Goal: Use online tool/utility: Utilize a website feature to perform a specific function

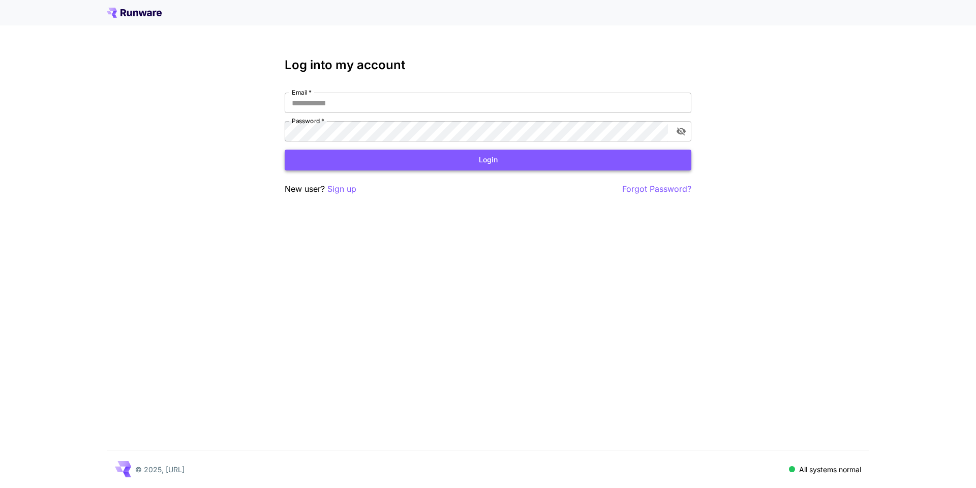
type input "**********"
click at [407, 165] on button "Login" at bounding box center [488, 159] width 407 height 21
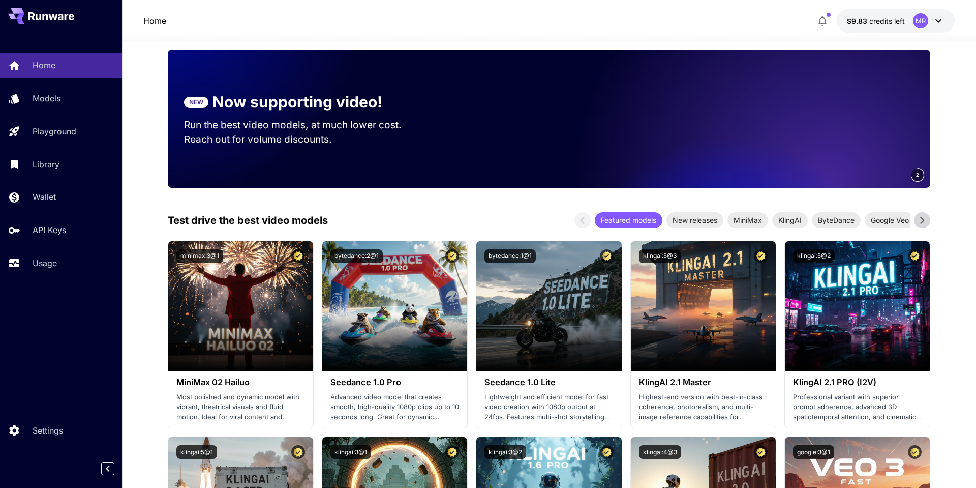
scroll to position [111, 0]
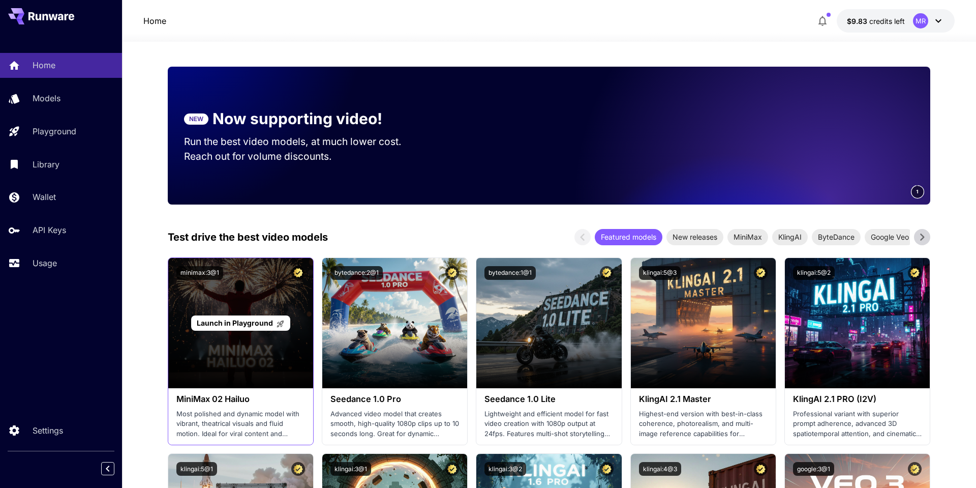
click at [236, 327] on span "Launch in Playground" at bounding box center [235, 322] width 76 height 9
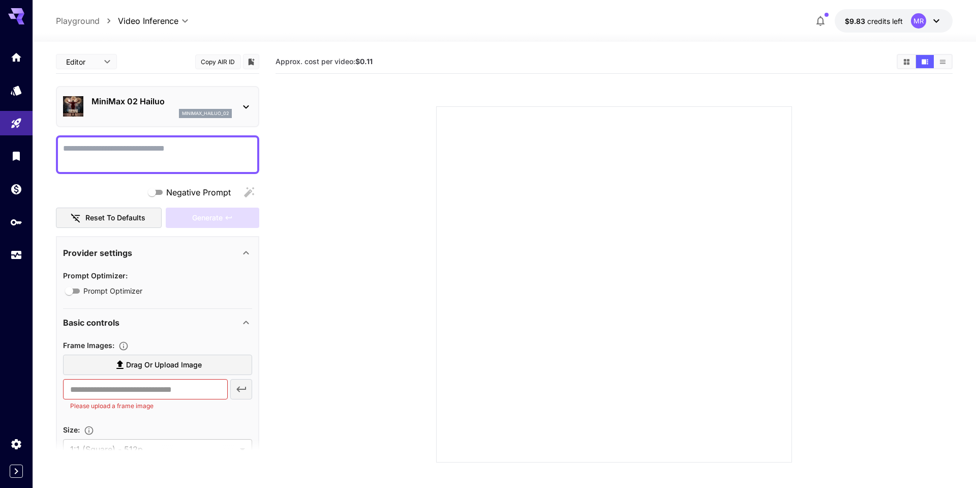
click at [188, 148] on textarea "Negative Prompt" at bounding box center [157, 154] width 189 height 24
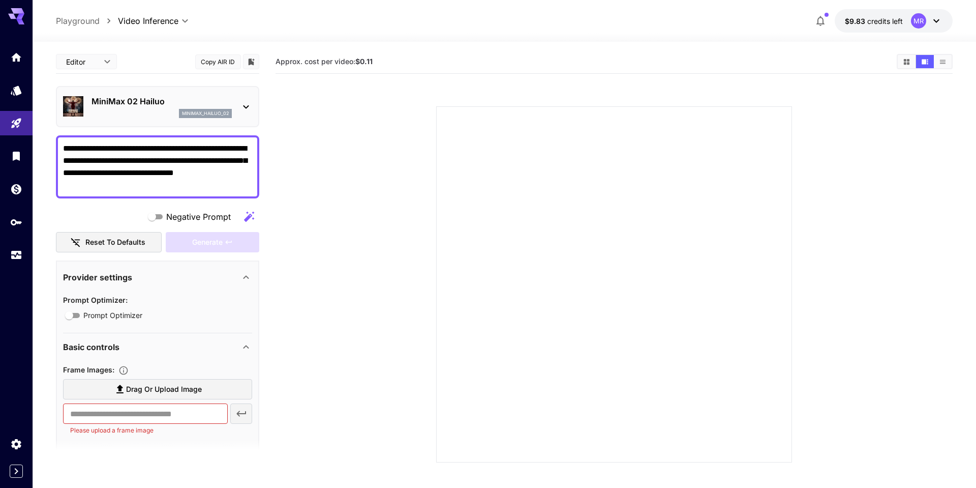
click at [63, 147] on textarea "**********" at bounding box center [157, 166] width 189 height 49
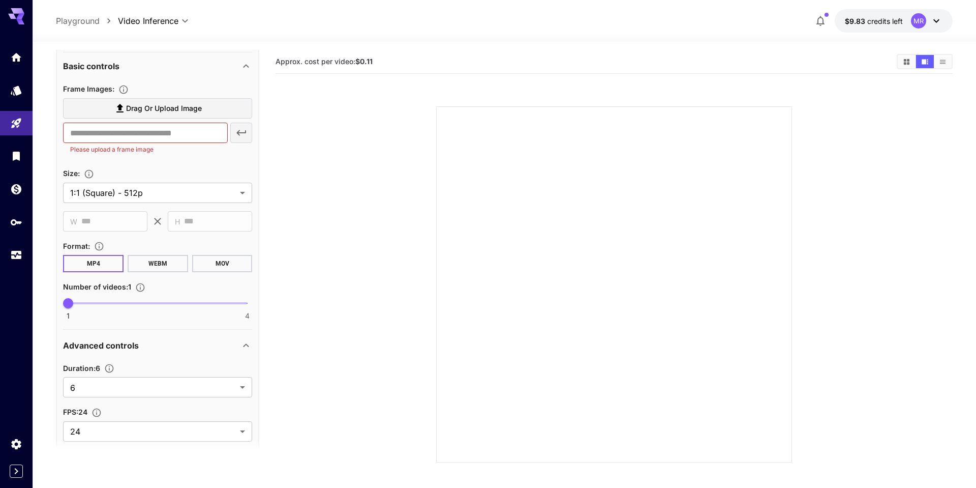
scroll to position [327, 0]
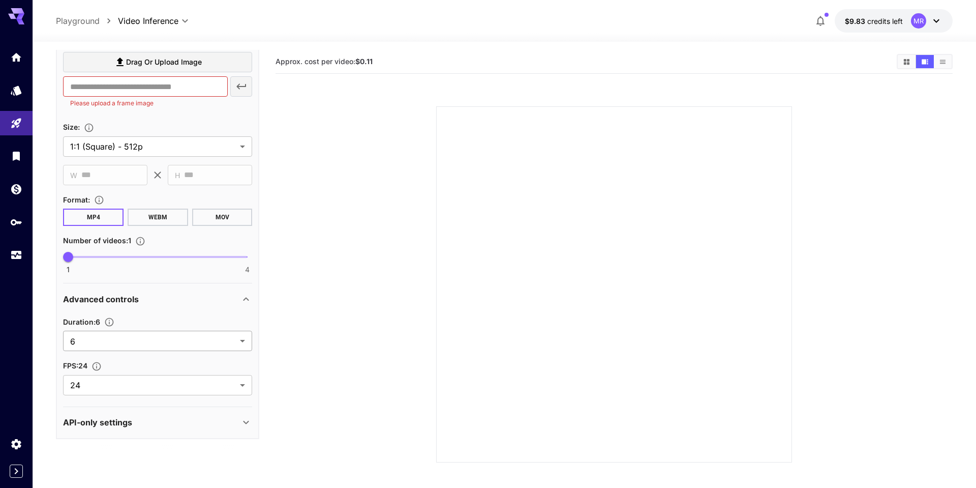
type textarea "**********"
click at [241, 340] on body "**********" at bounding box center [488, 284] width 976 height 568
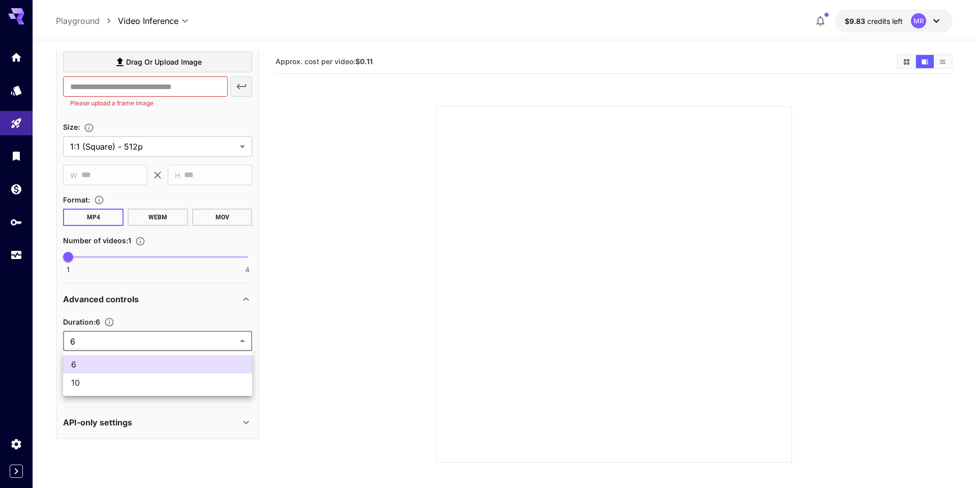
click at [220, 381] on span "10" at bounding box center [157, 382] width 173 height 12
type input "**"
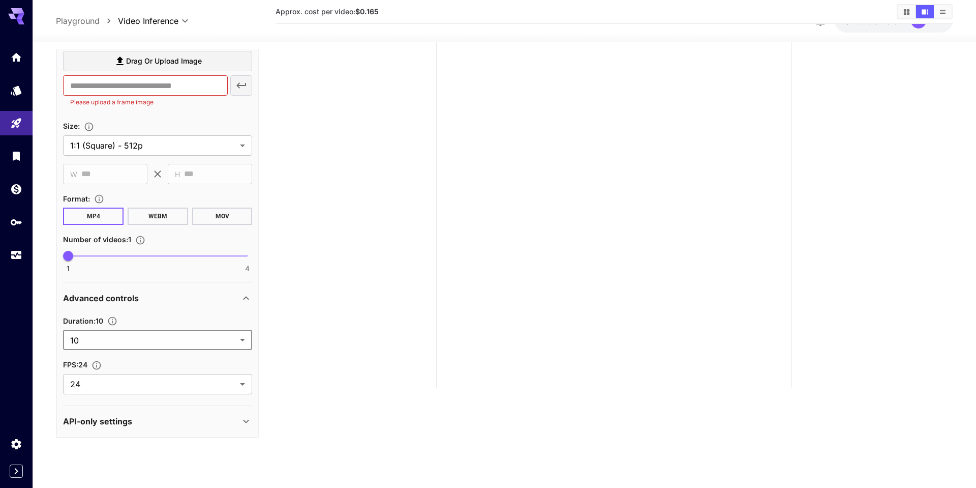
scroll to position [80, 0]
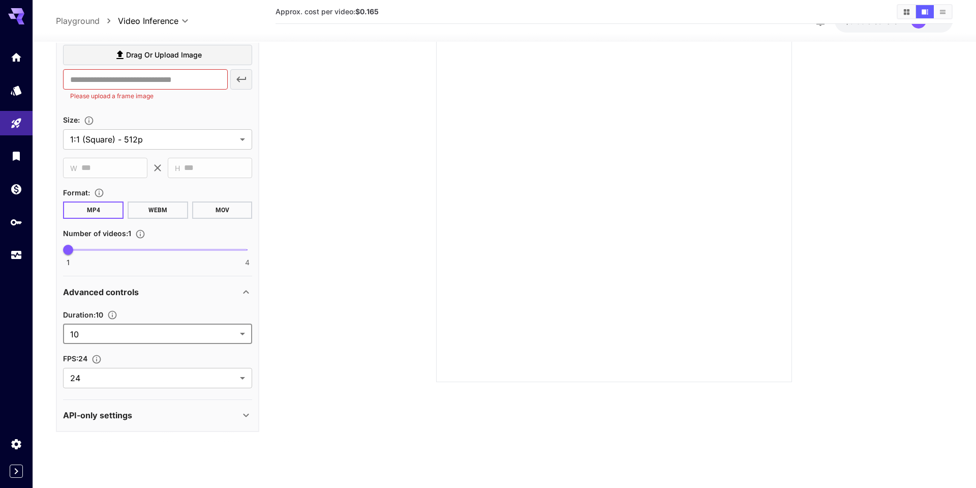
click at [96, 249] on span at bounding box center [157, 250] width 179 height 2
click at [92, 249] on span at bounding box center [157, 250] width 179 height 2
click at [81, 247] on span "1 4 1" at bounding box center [157, 249] width 179 height 15
click at [100, 249] on span at bounding box center [157, 250] width 179 height 2
type input "*"
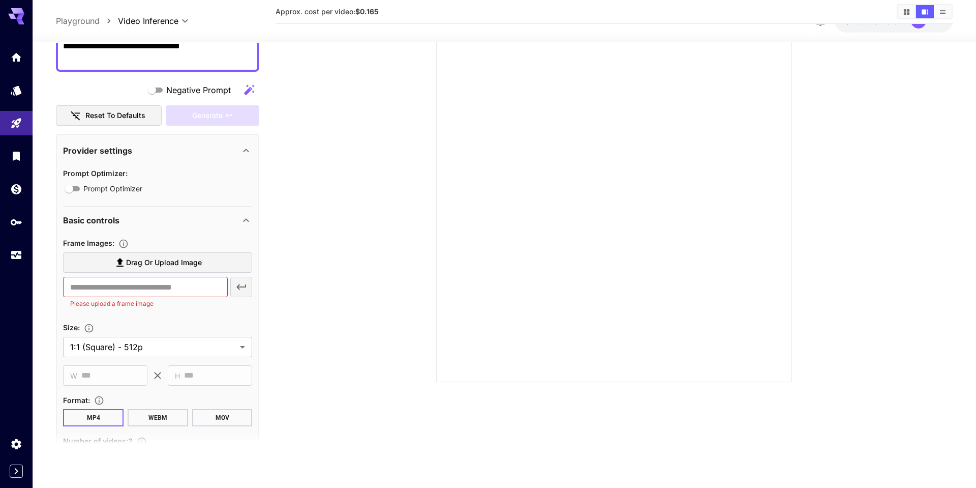
scroll to position [0, 0]
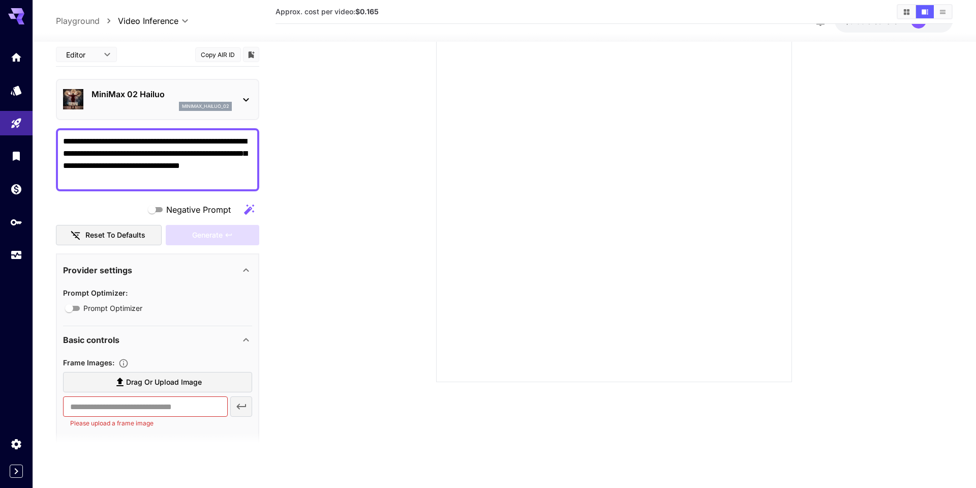
click at [148, 382] on span "Drag or upload image" at bounding box center [164, 382] width 76 height 13
click at [0, 0] on input "Drag or upload image" at bounding box center [0, 0] width 0 height 0
type input "**********"
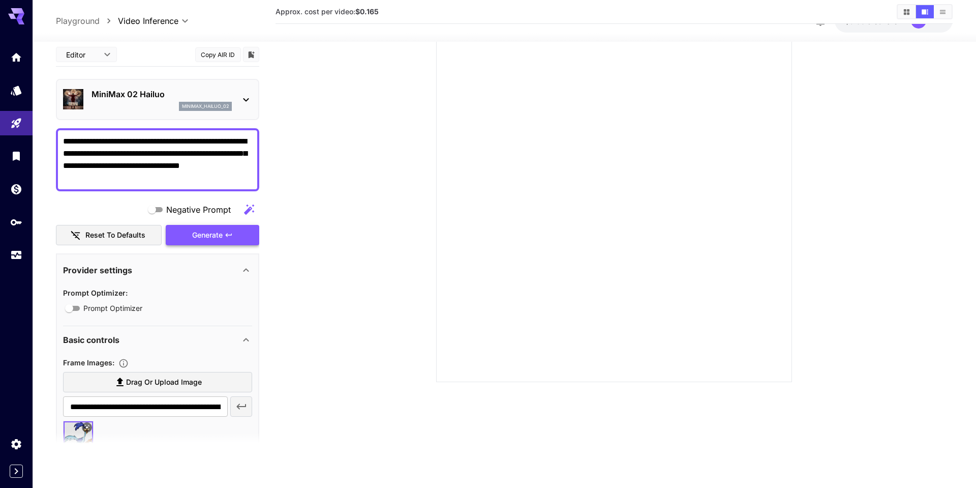
click at [214, 232] on div "Generate" at bounding box center [213, 235] width 94 height 21
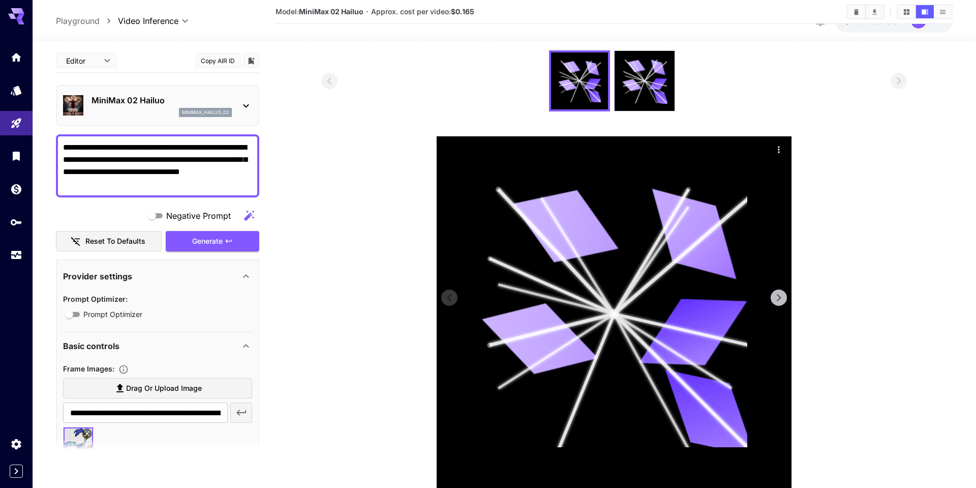
scroll to position [115, 0]
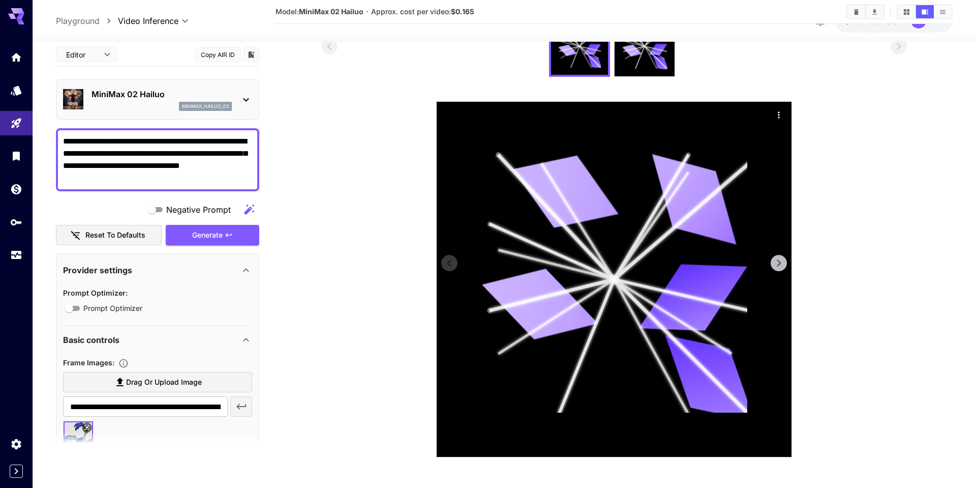
click at [600, 291] on icon at bounding box center [614, 279] width 266 height 266
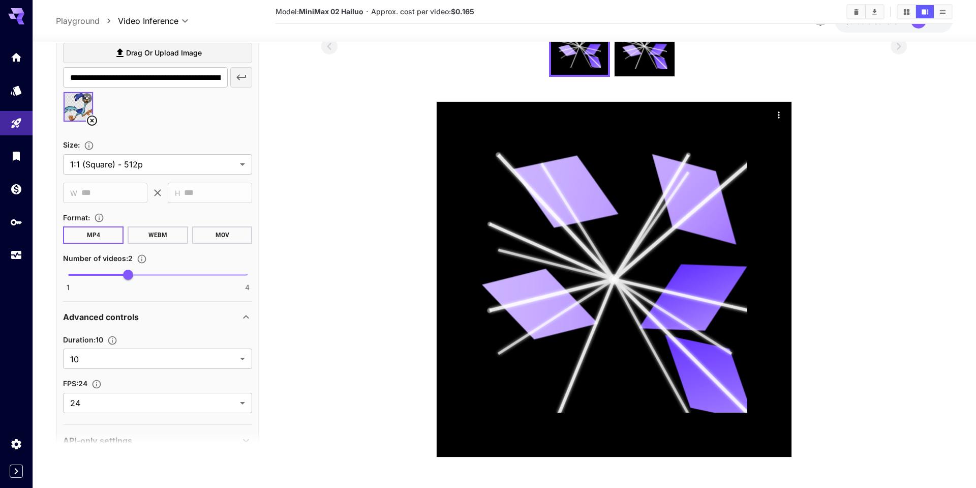
scroll to position [354, 0]
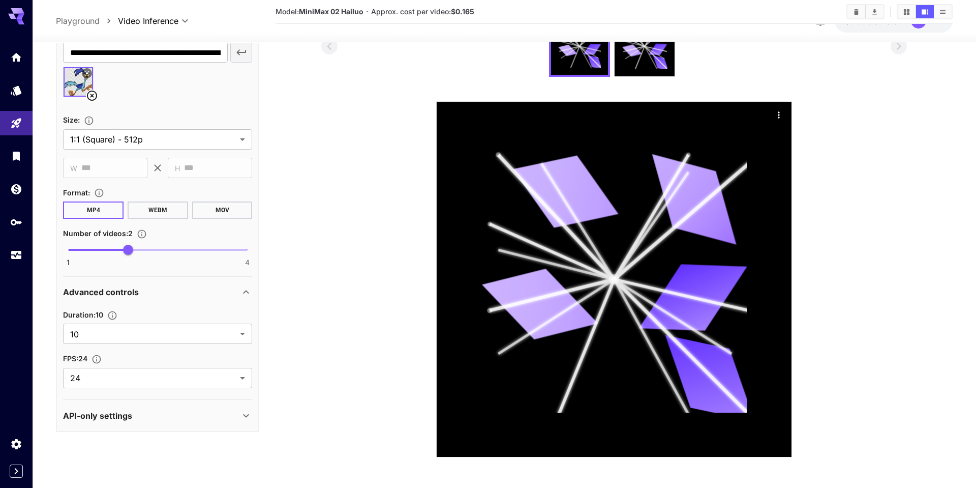
click at [247, 415] on icon at bounding box center [247, 415] width 6 height 4
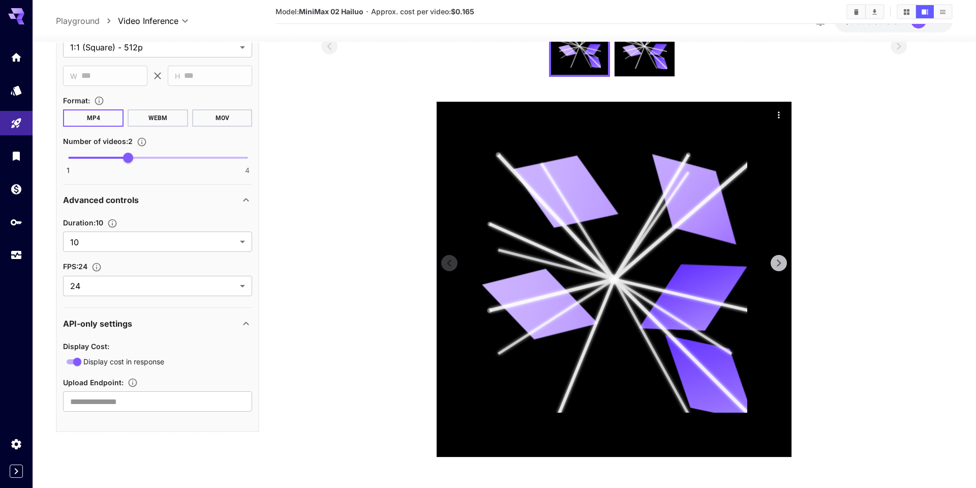
scroll to position [0, 0]
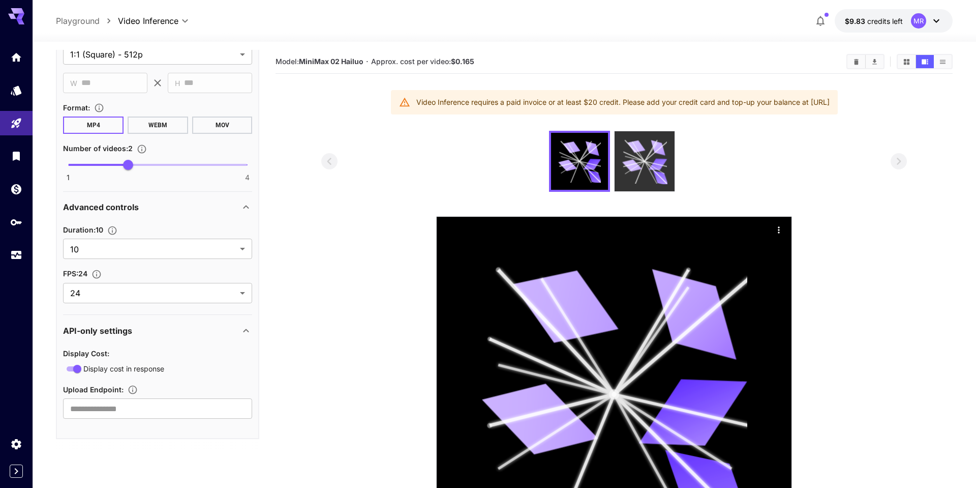
click at [644, 174] on icon at bounding box center [644, 161] width 45 height 45
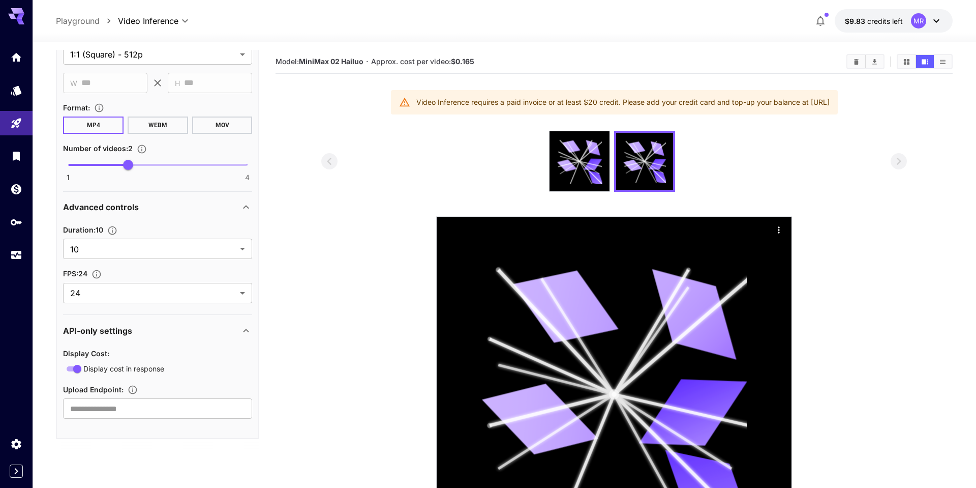
click at [939, 18] on icon at bounding box center [936, 21] width 12 height 12
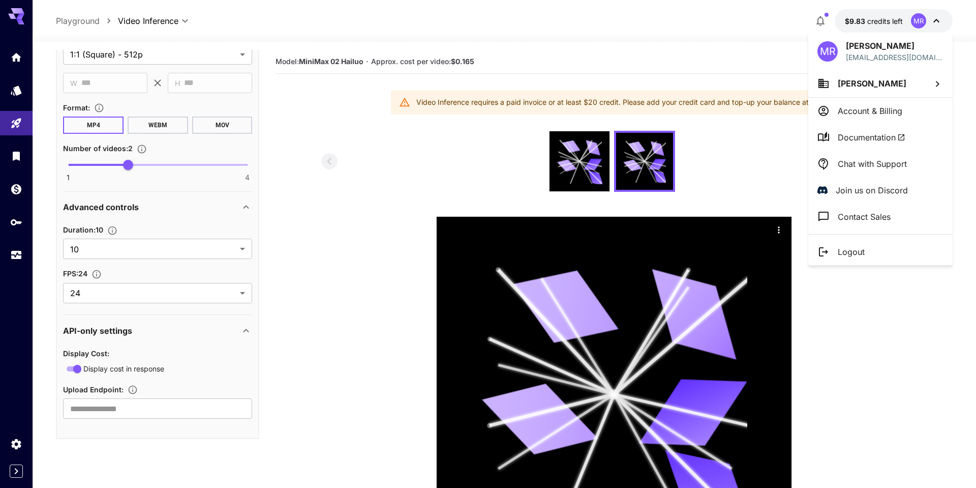
click at [896, 111] on p "Account & Billing" at bounding box center [870, 111] width 65 height 12
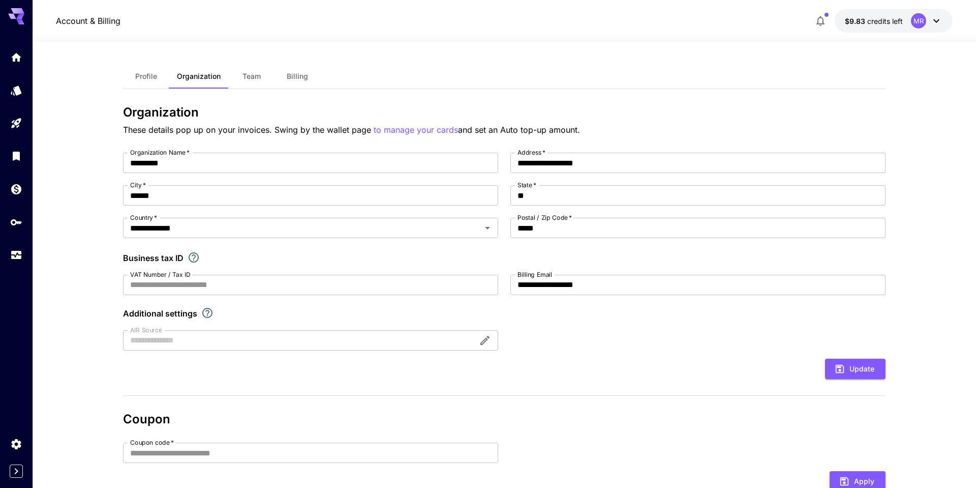
click at [299, 76] on span "Billing" at bounding box center [297, 76] width 21 height 9
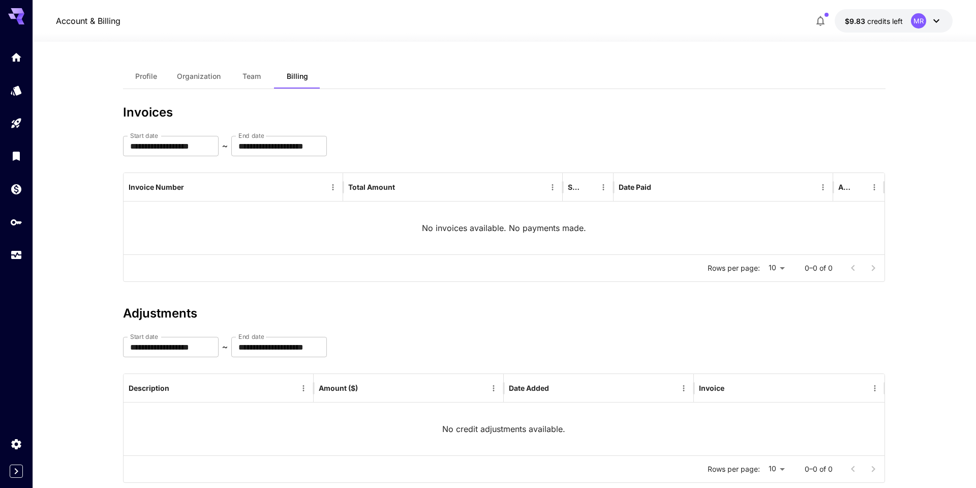
click at [144, 77] on span "Profile" at bounding box center [146, 76] width 22 height 9
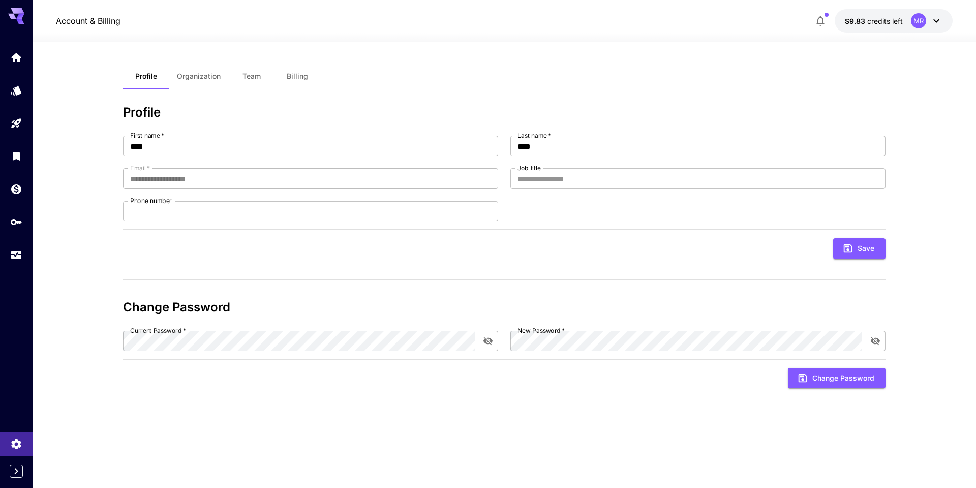
click at [305, 78] on span "Billing" at bounding box center [297, 76] width 21 height 9
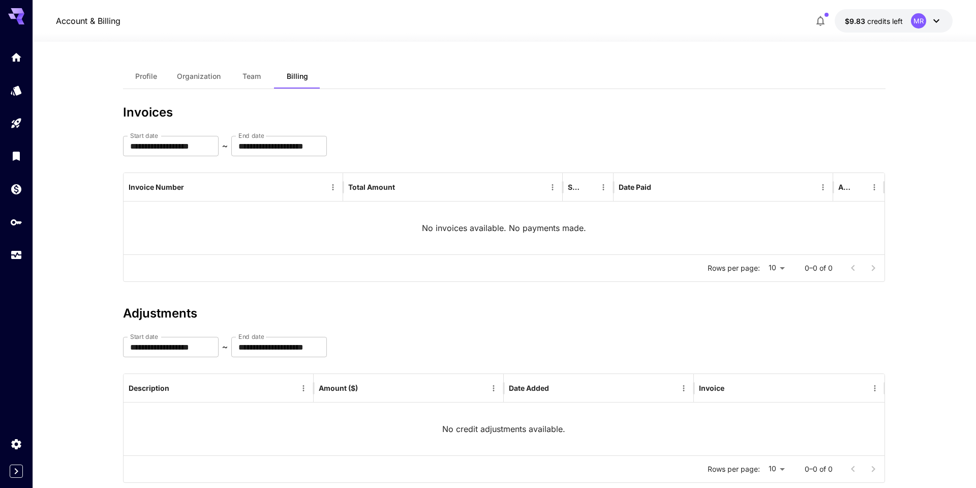
click at [937, 21] on icon at bounding box center [937, 21] width 6 height 4
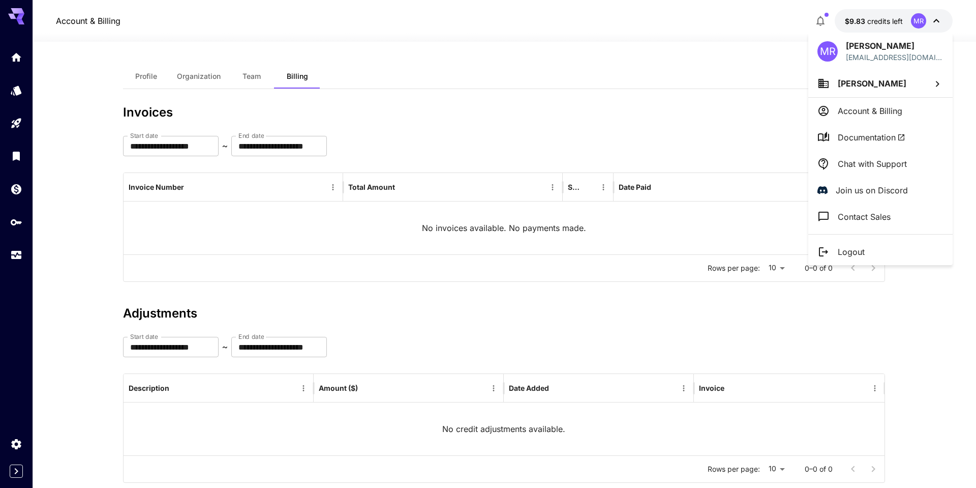
click at [928, 85] on li "[PERSON_NAME]" at bounding box center [880, 83] width 144 height 27
click at [887, 107] on div at bounding box center [488, 244] width 976 height 488
click at [883, 19] on div at bounding box center [488, 244] width 976 height 488
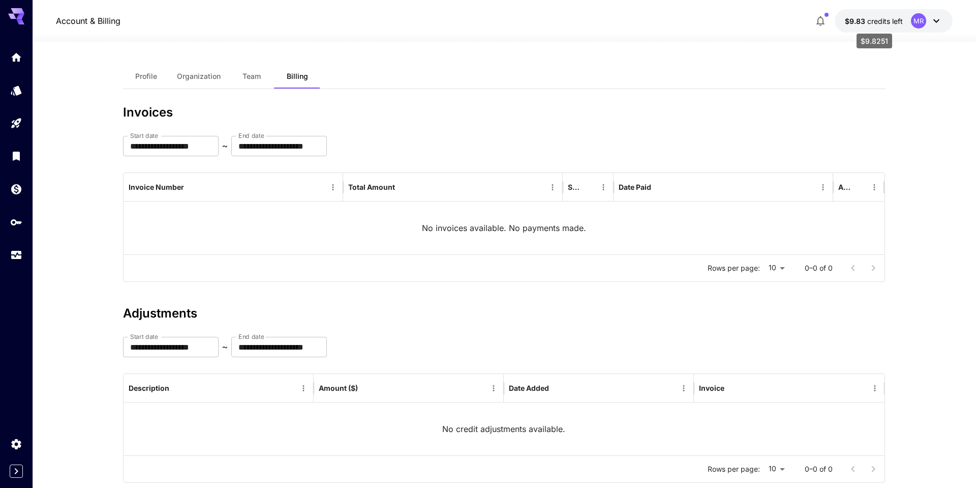
click at [883, 19] on span "credits left" at bounding box center [885, 21] width 36 height 9
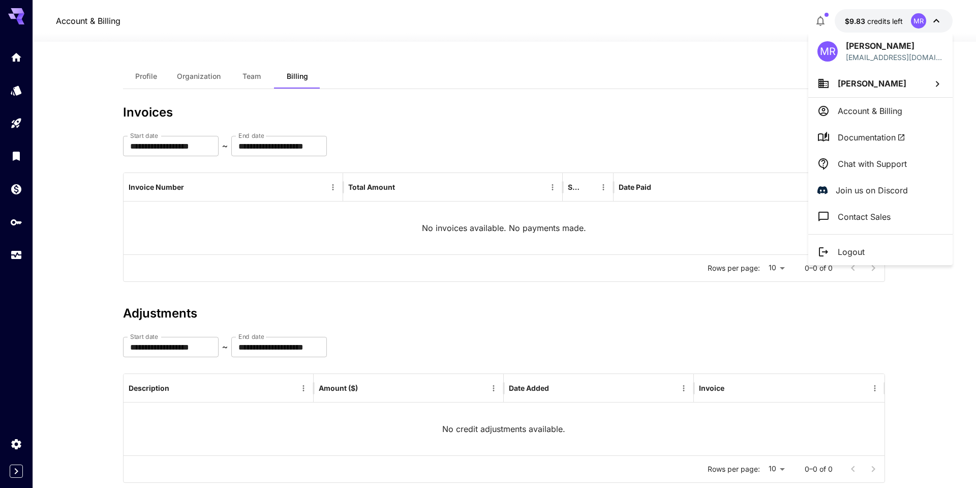
click at [822, 23] on div at bounding box center [488, 244] width 976 height 488
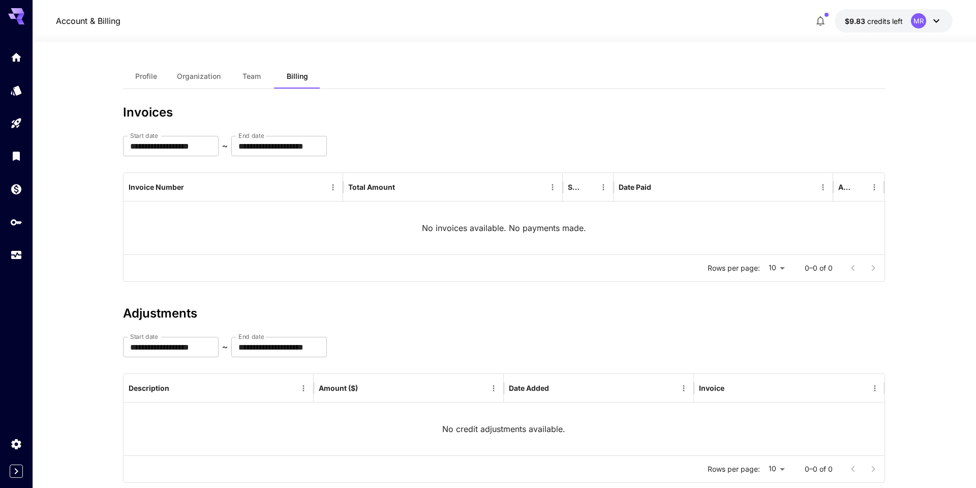
click at [822, 23] on icon "button" at bounding box center [821, 21] width 8 height 10
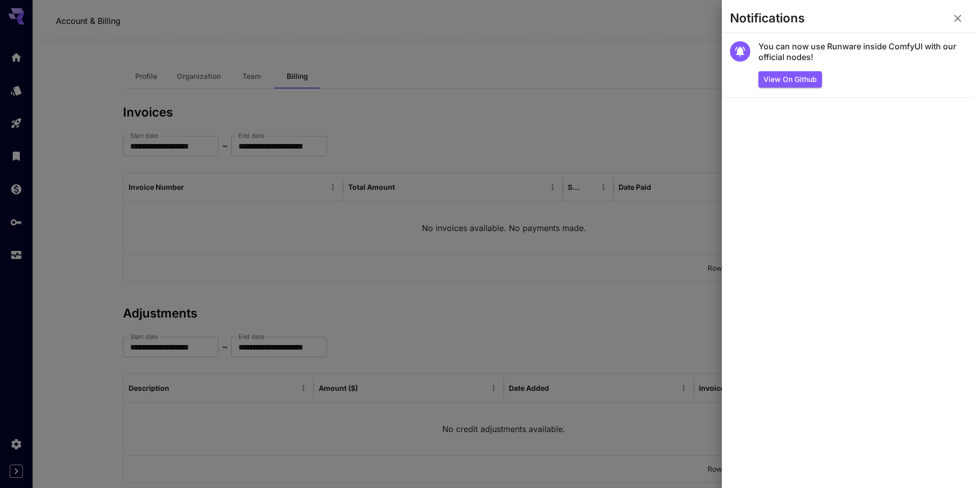
click at [959, 18] on icon "button" at bounding box center [958, 18] width 12 height 12
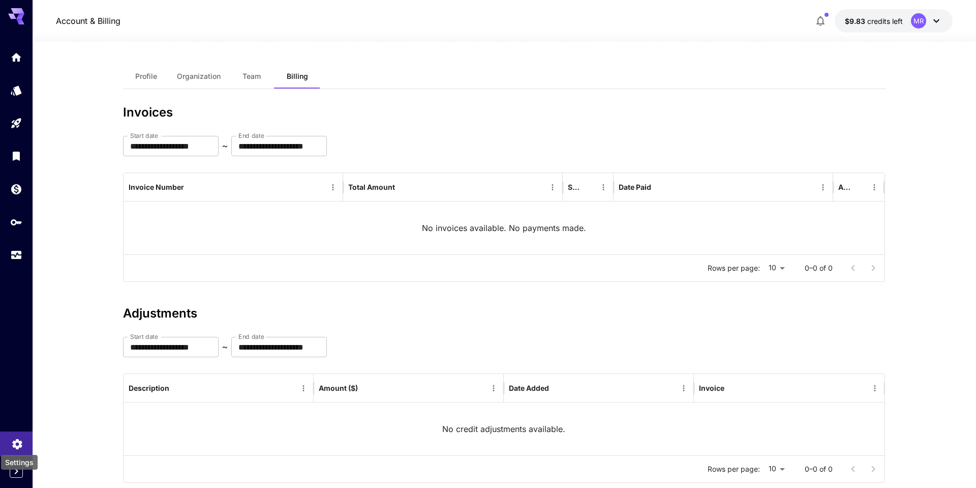
click at [17, 442] on icon "Settings" at bounding box center [17, 441] width 12 height 12
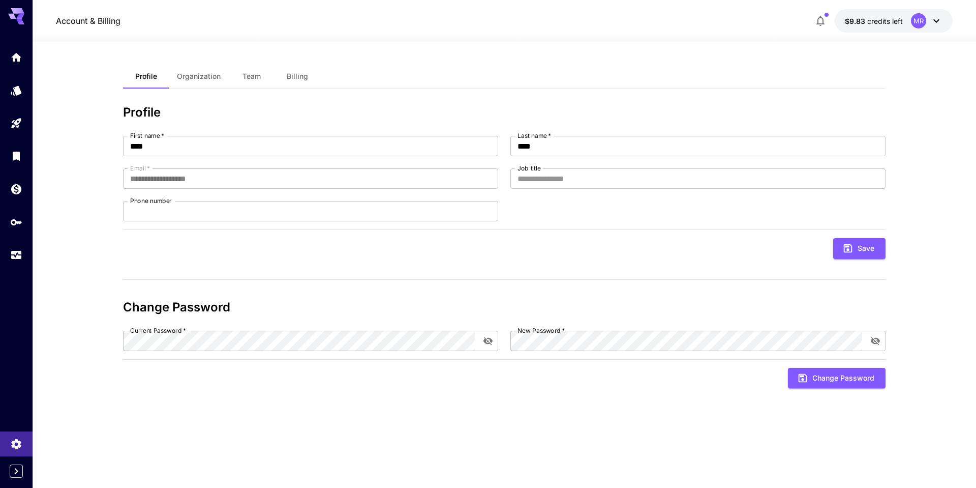
click at [299, 75] on span "Billing" at bounding box center [297, 76] width 21 height 9
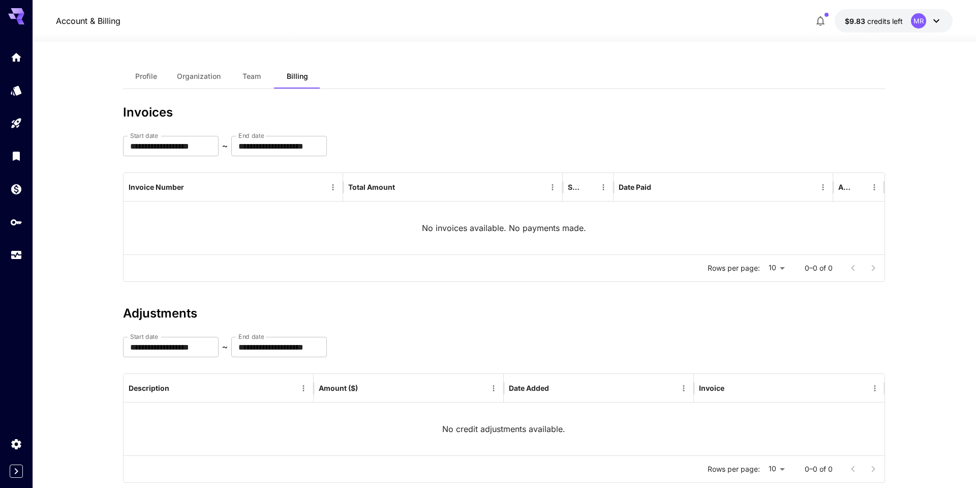
click at [254, 79] on span "Team" at bounding box center [252, 76] width 18 height 9
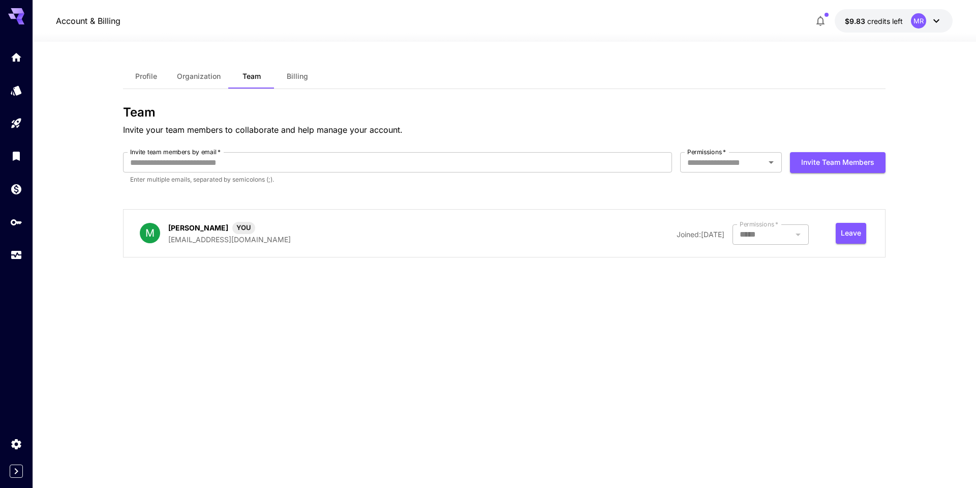
click at [209, 78] on span "Organization" at bounding box center [199, 76] width 44 height 9
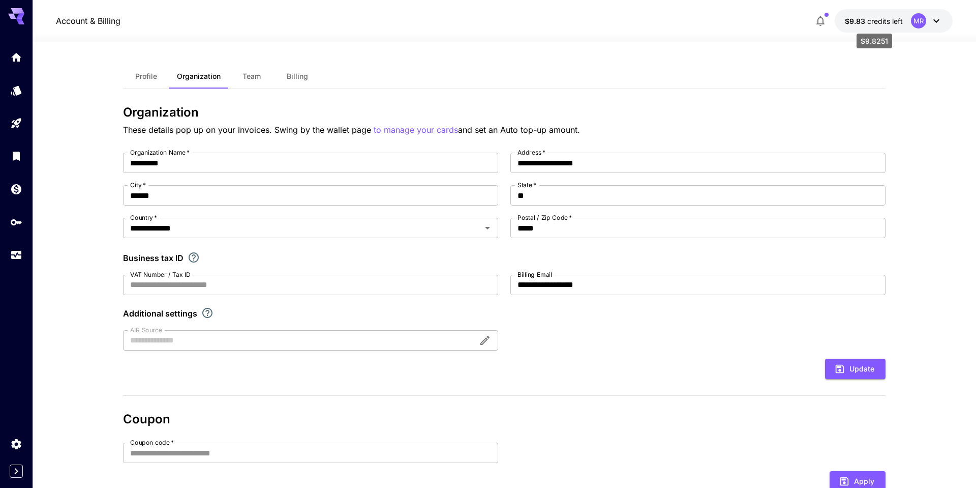
click at [893, 23] on span "credits left" at bounding box center [885, 21] width 36 height 9
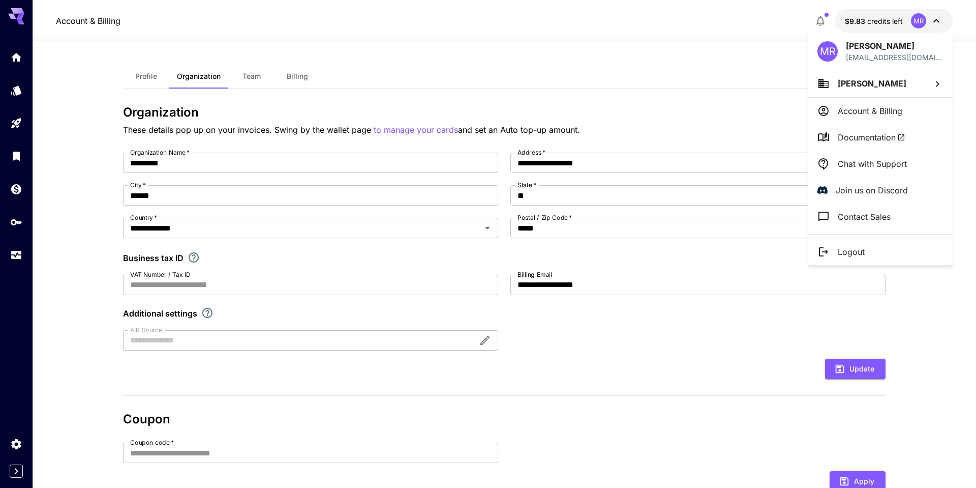
click at [897, 111] on p "Account & Billing" at bounding box center [870, 111] width 65 height 12
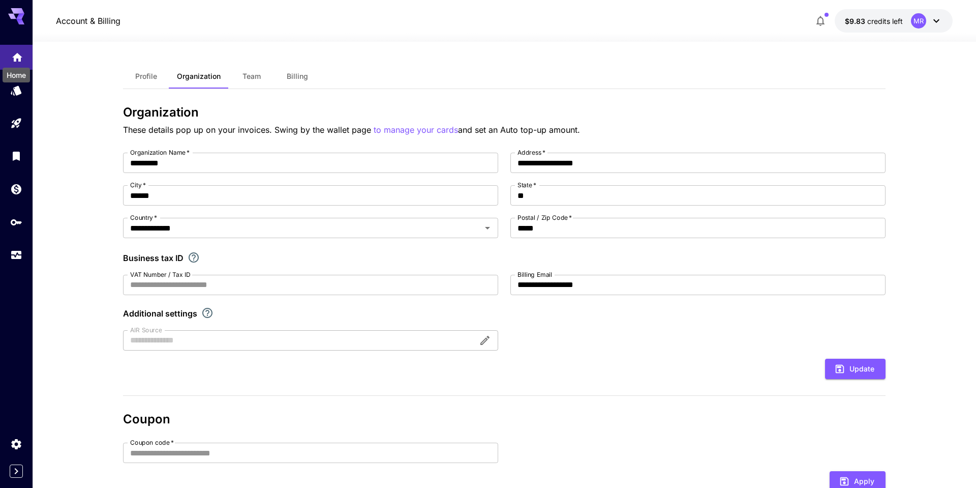
click at [16, 56] on icon "Home" at bounding box center [17, 54] width 10 height 9
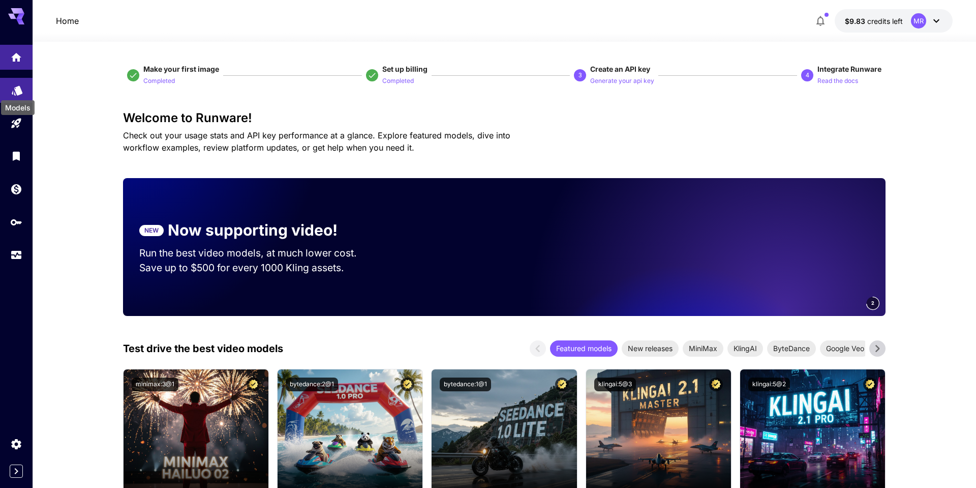
click at [17, 90] on icon "Models" at bounding box center [17, 89] width 11 height 10
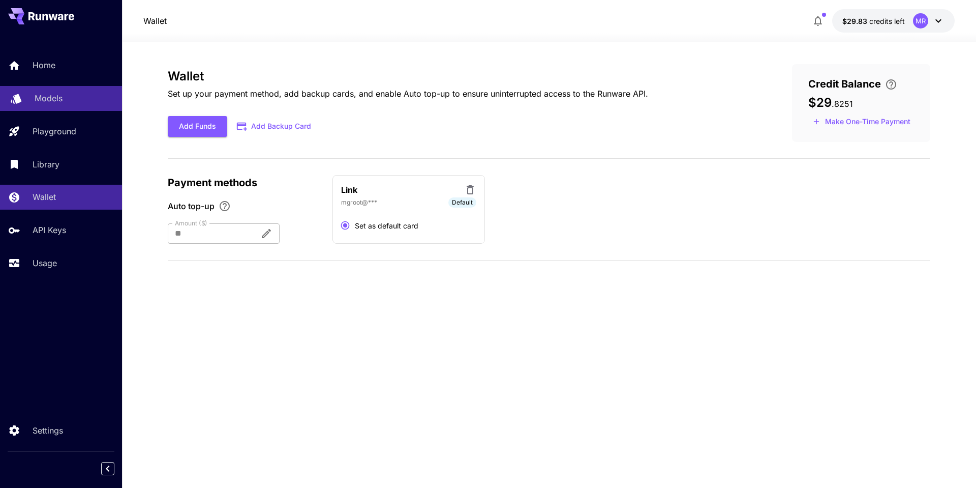
click at [52, 102] on p "Models" at bounding box center [49, 98] width 28 height 12
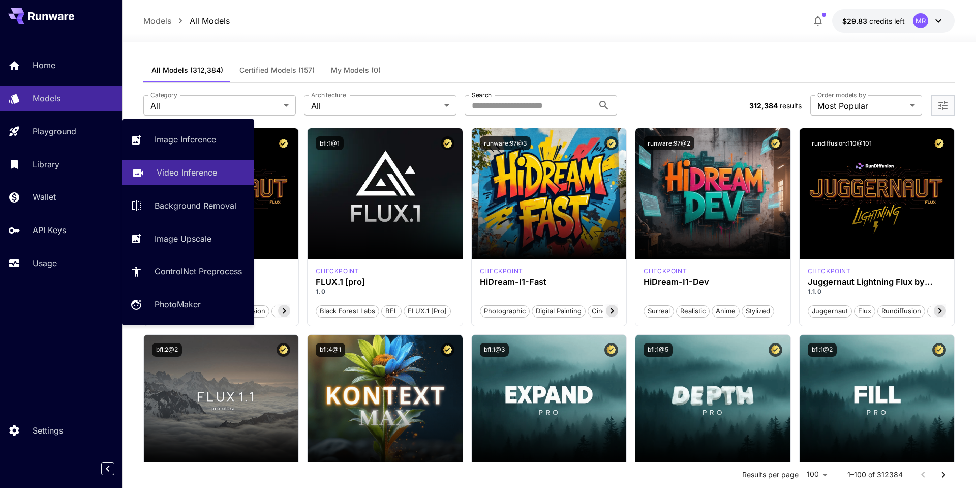
click at [171, 172] on p "Video Inference" at bounding box center [187, 172] width 61 height 12
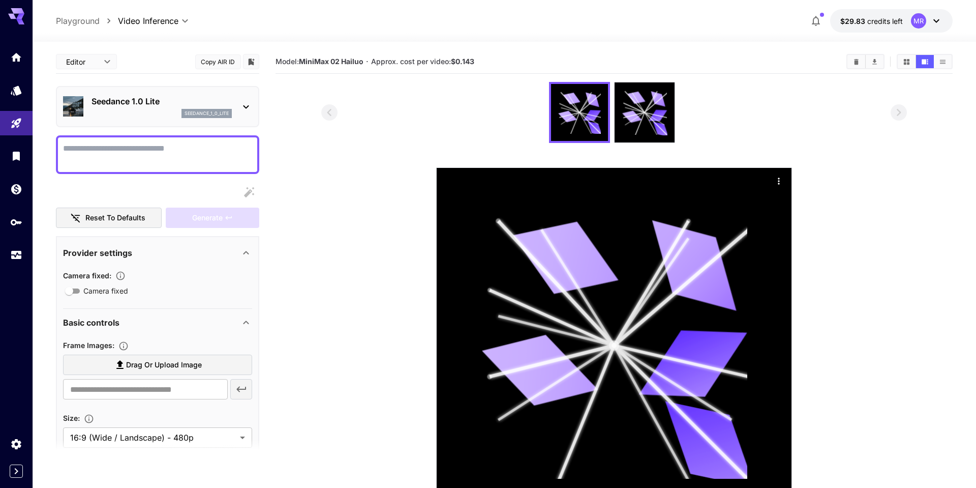
click at [240, 153] on textarea "Camera fixed" at bounding box center [157, 154] width 189 height 24
click at [171, 368] on span "Drag or upload image" at bounding box center [164, 364] width 76 height 13
click at [0, 0] on input "Drag or upload image" at bounding box center [0, 0] width 0 height 0
type input "**********"
click at [155, 153] on textarea "Camera fixed" at bounding box center [157, 154] width 189 height 24
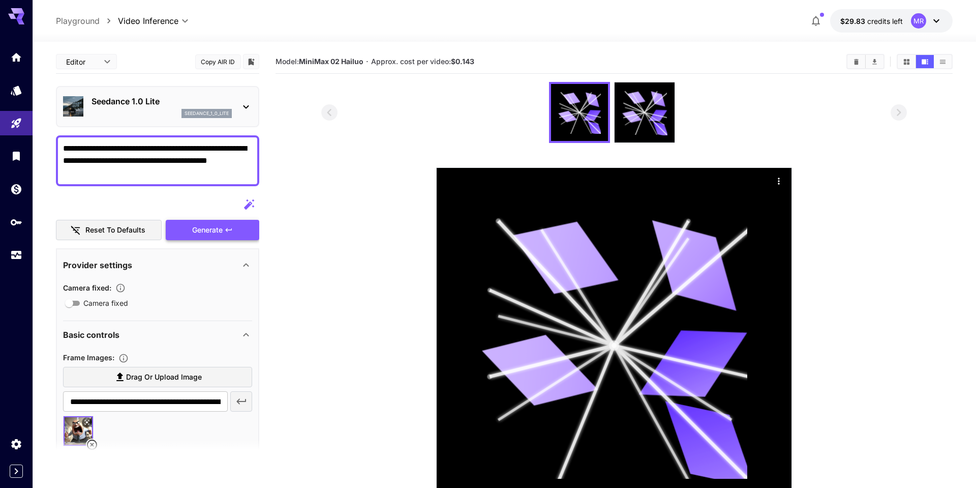
type textarea "**********"
click at [214, 230] on div "Generate" at bounding box center [213, 230] width 94 height 21
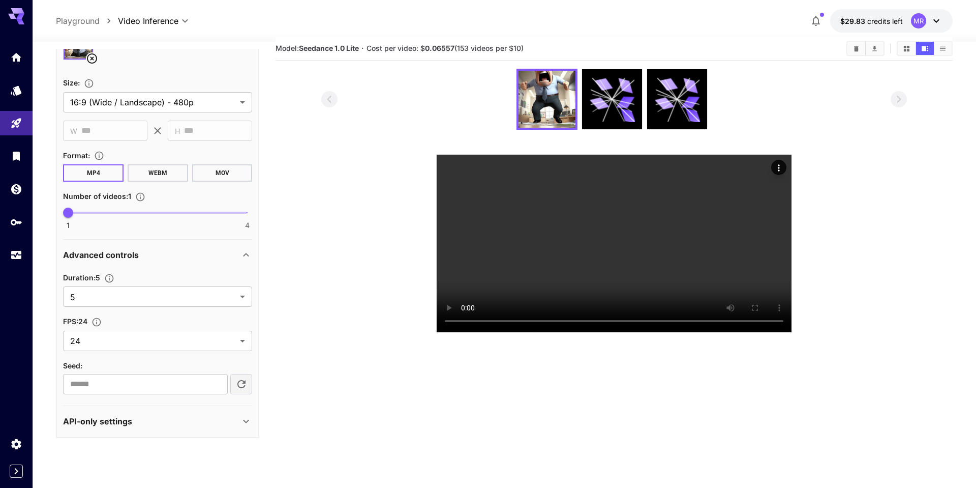
scroll to position [80, 0]
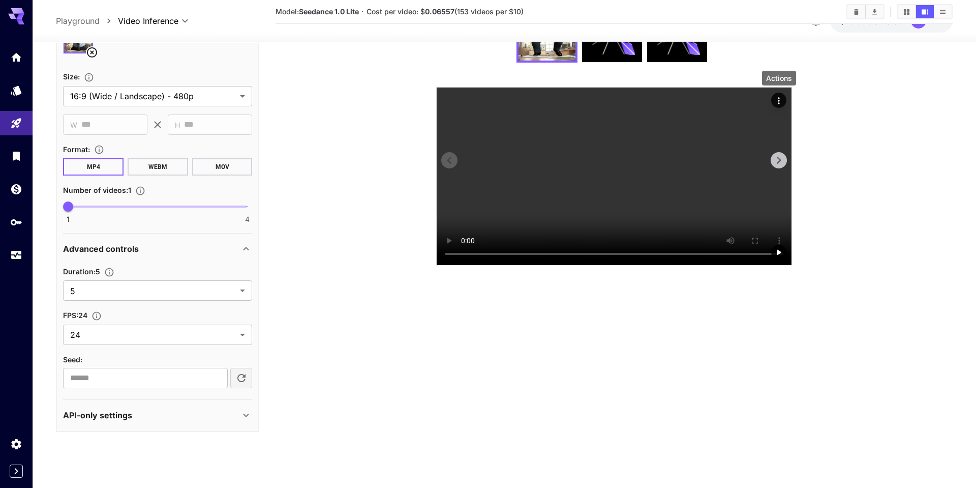
click at [781, 101] on icon "Actions" at bounding box center [779, 101] width 10 height 10
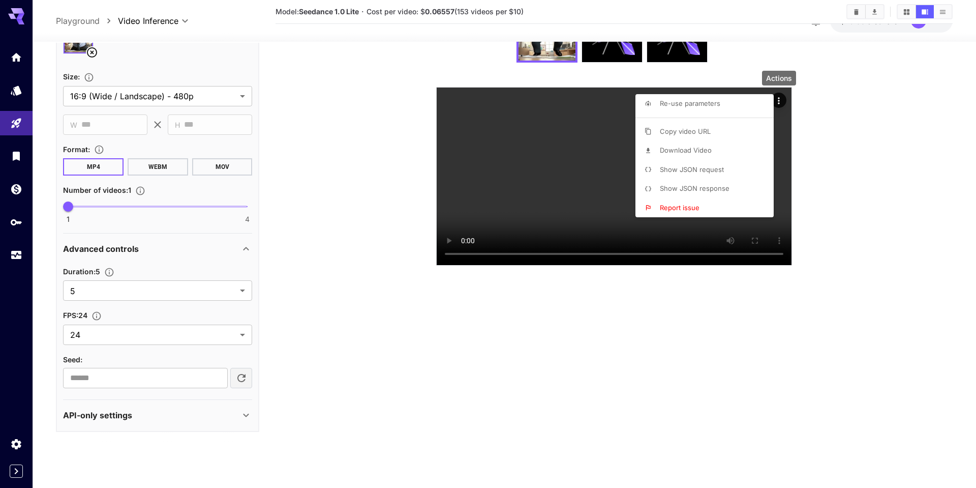
click at [688, 151] on span "Download Video" at bounding box center [686, 150] width 52 height 8
